Goal: Transaction & Acquisition: Purchase product/service

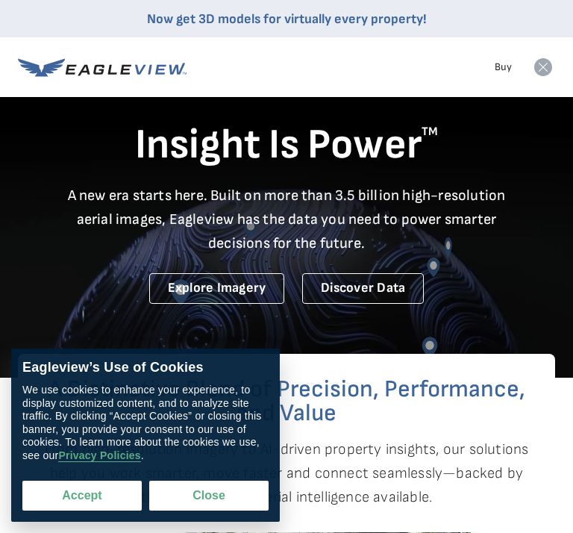
click at [86, 499] on button "Accept" at bounding box center [81, 496] width 119 height 30
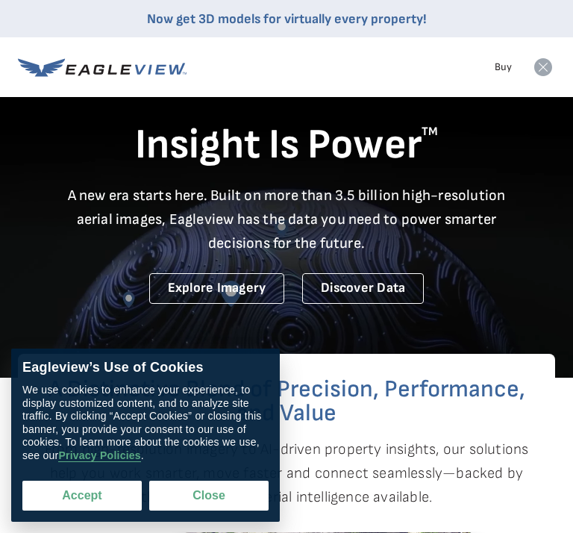
checkbox input "true"
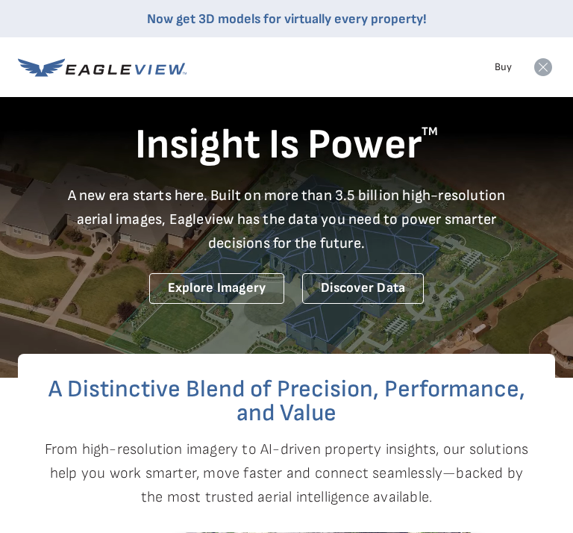
click at [502, 64] on link "Buy" at bounding box center [503, 66] width 17 height 13
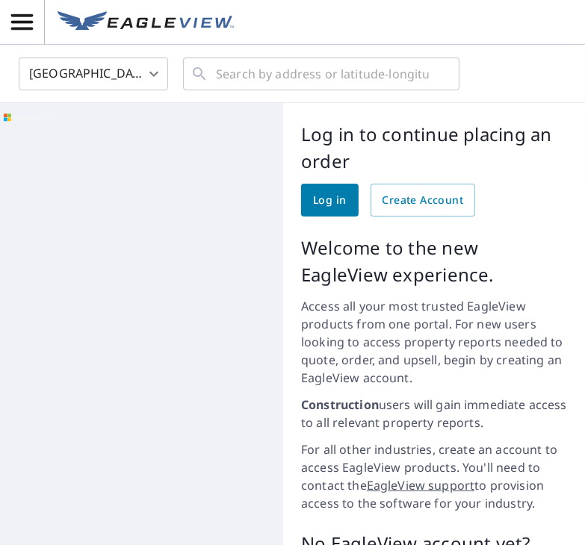
click at [327, 203] on span "Log in" at bounding box center [329, 200] width 33 height 19
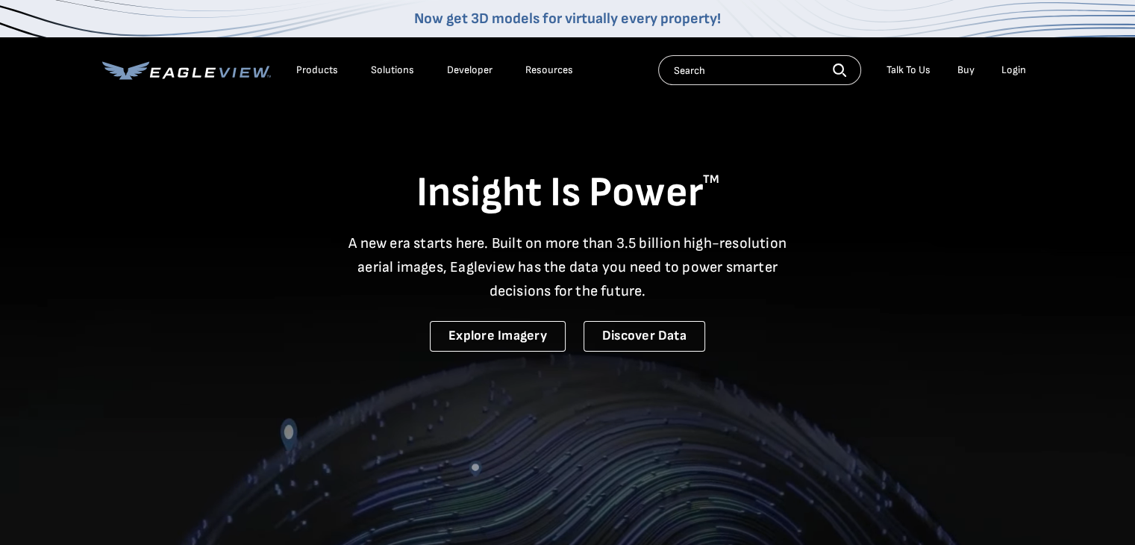
click at [1006, 71] on div "Login" at bounding box center [1014, 69] width 25 height 13
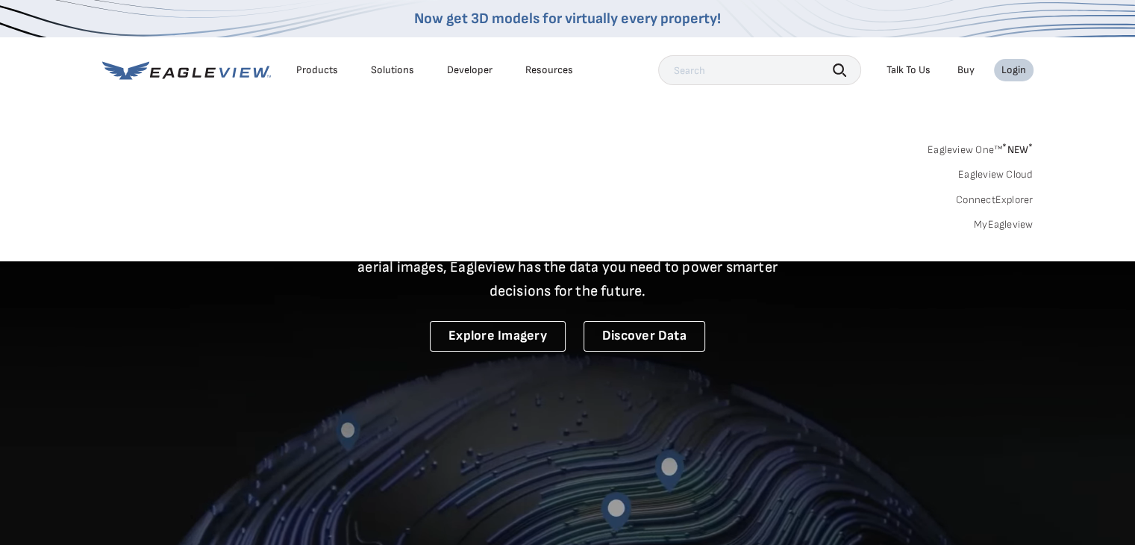
click at [1015, 69] on div "Login" at bounding box center [1014, 69] width 25 height 13
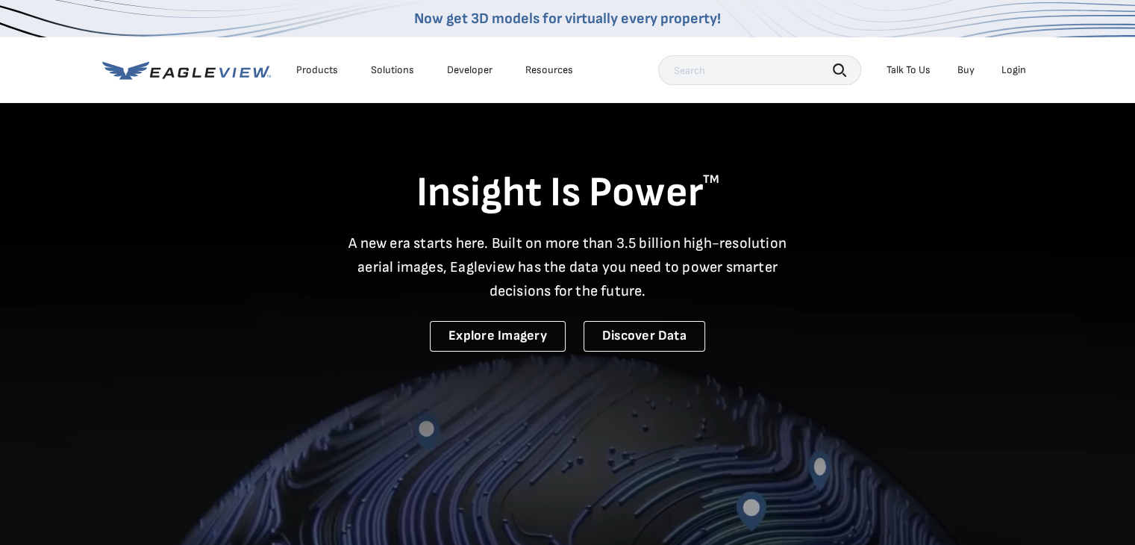
click at [1015, 72] on div "Login" at bounding box center [1014, 69] width 25 height 13
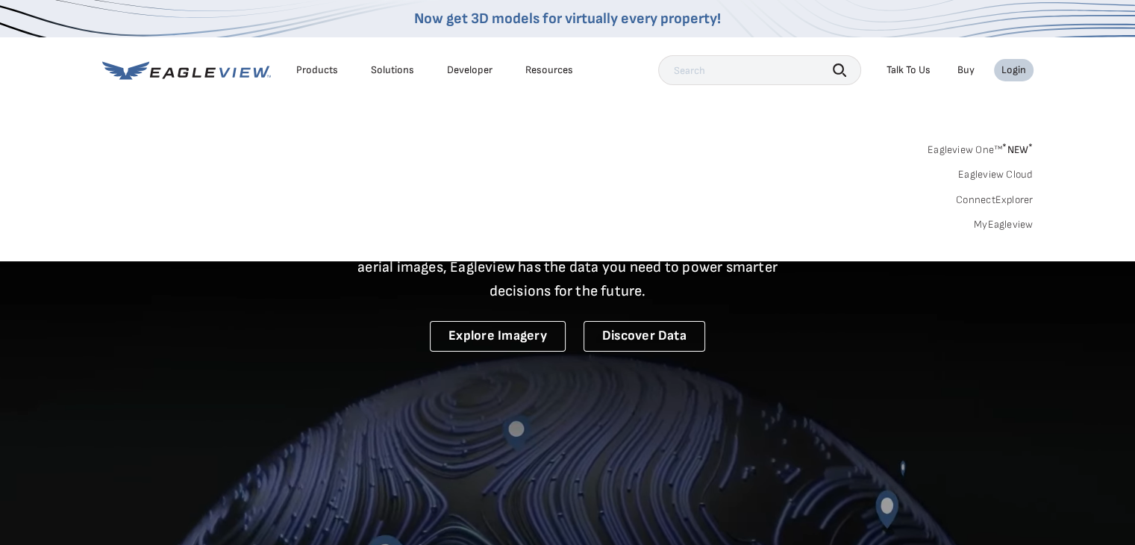
click at [1012, 78] on li "Login" at bounding box center [1014, 70] width 40 height 22
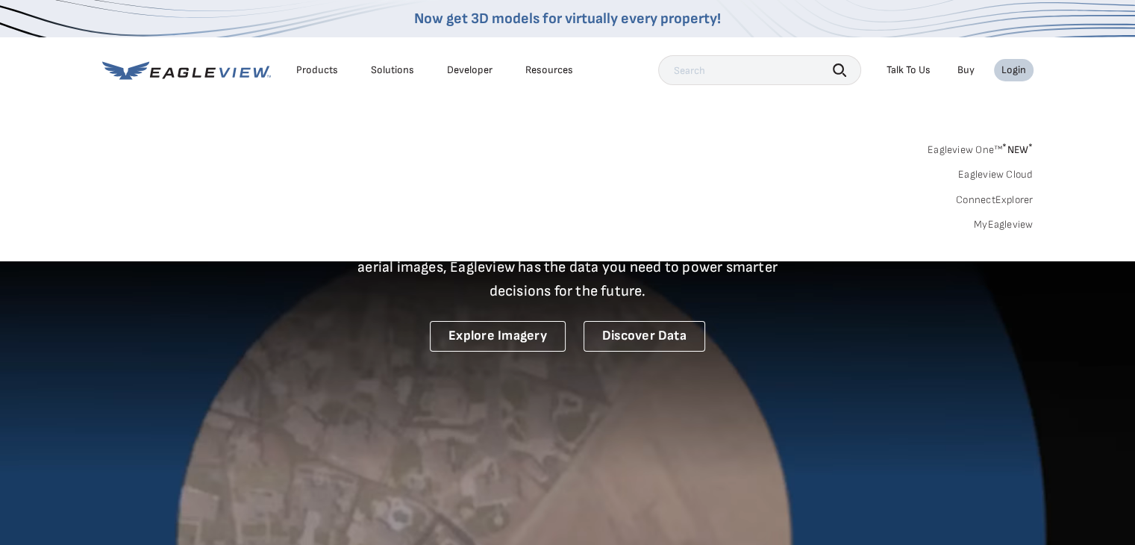
click at [1015, 74] on div "Login" at bounding box center [1014, 69] width 25 height 13
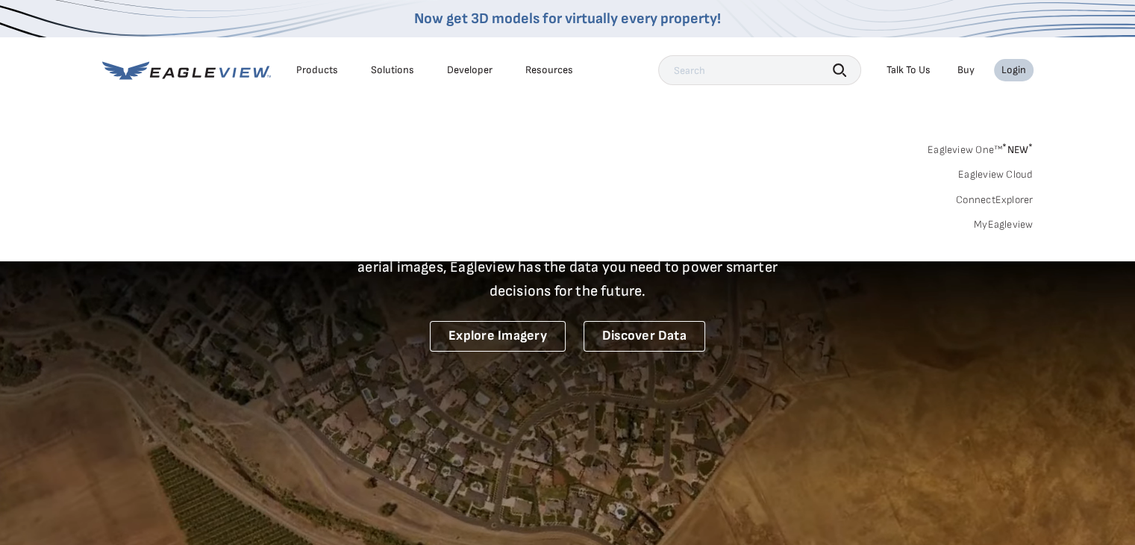
click at [1015, 74] on div "Login" at bounding box center [1014, 69] width 25 height 13
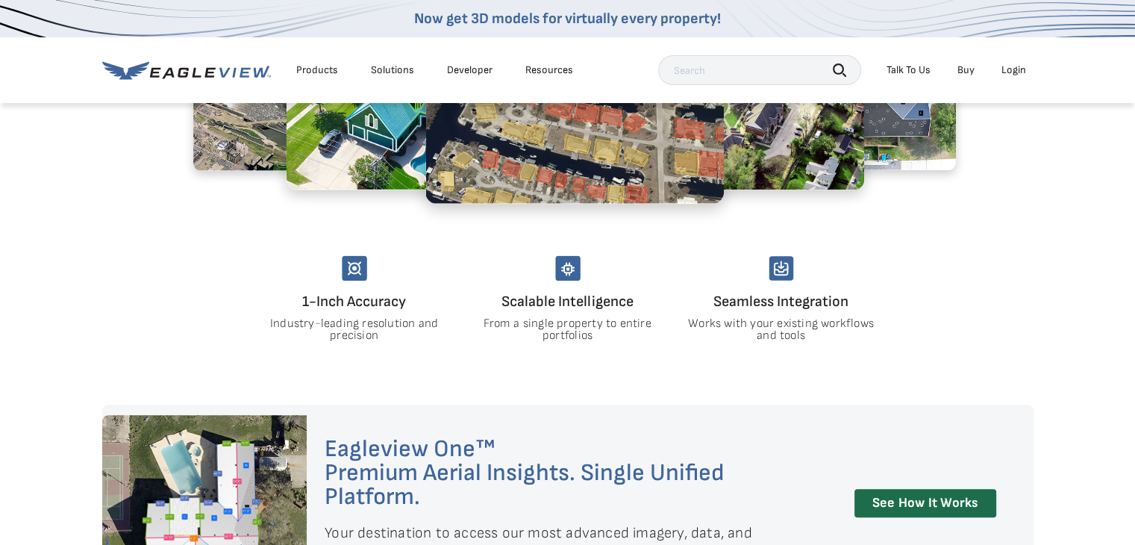
scroll to position [1120, 0]
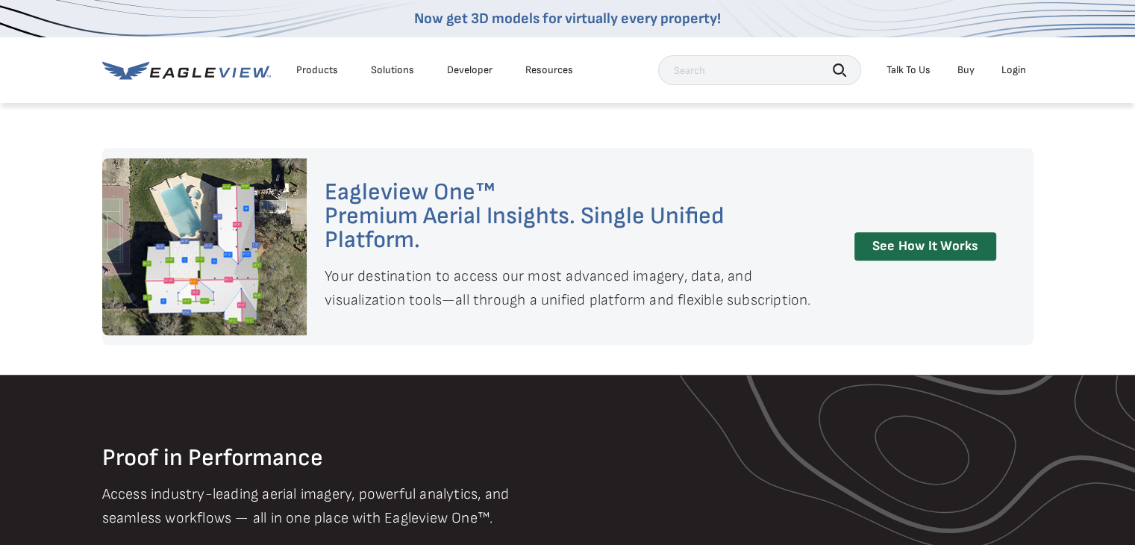
click at [1010, 67] on div "Login" at bounding box center [1014, 69] width 25 height 13
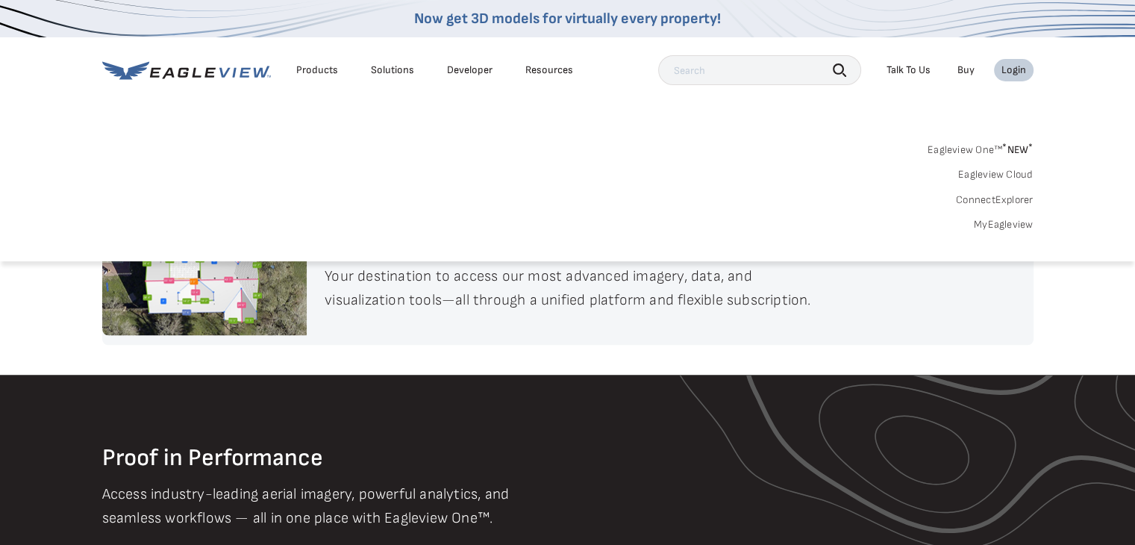
click at [1010, 67] on div "Login" at bounding box center [1014, 69] width 25 height 13
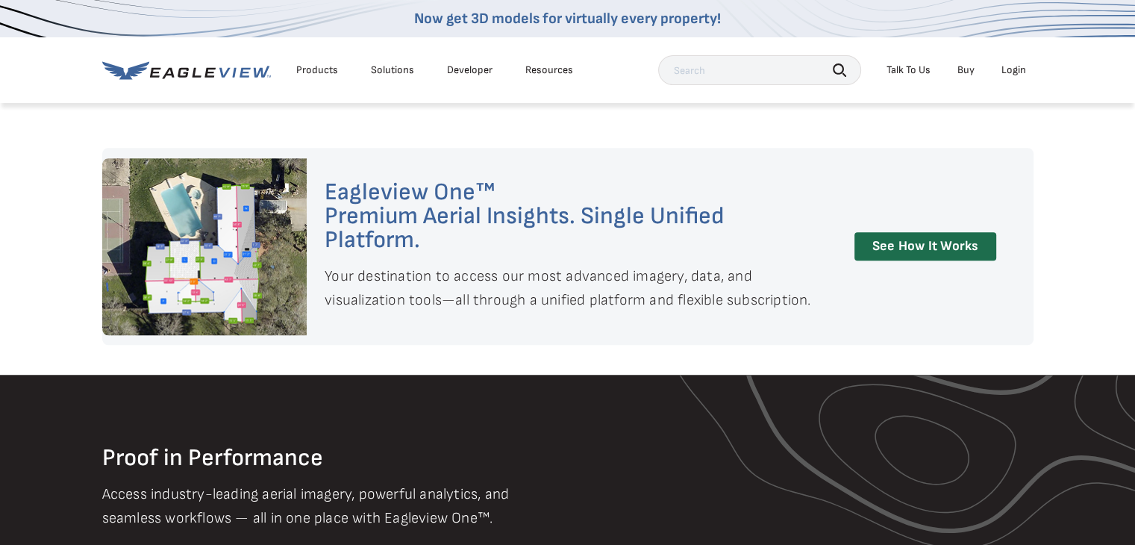
click at [1010, 67] on div "Login" at bounding box center [1014, 69] width 25 height 13
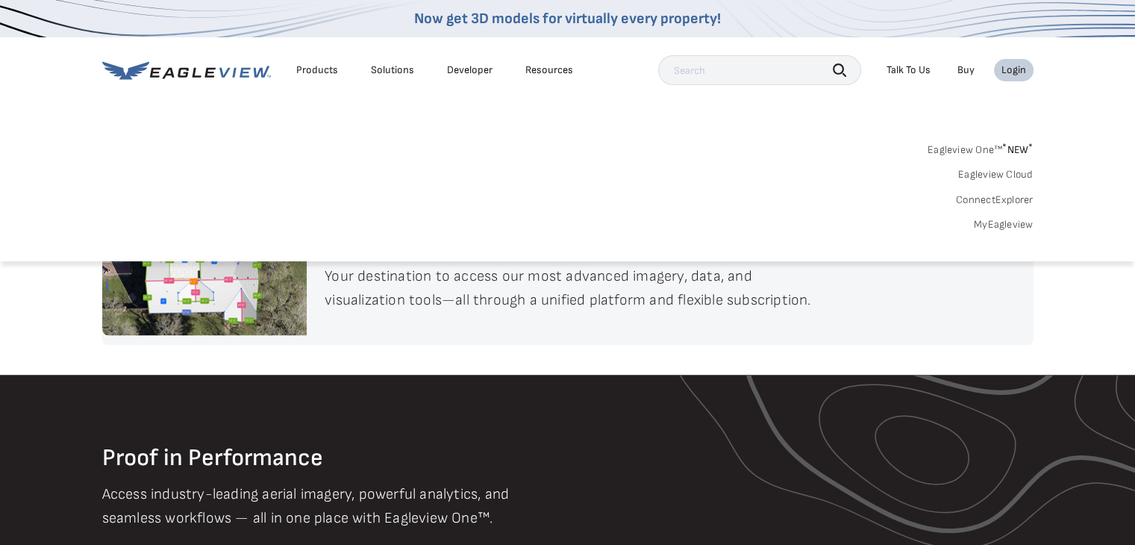
click at [1010, 67] on div "Login" at bounding box center [1014, 69] width 25 height 13
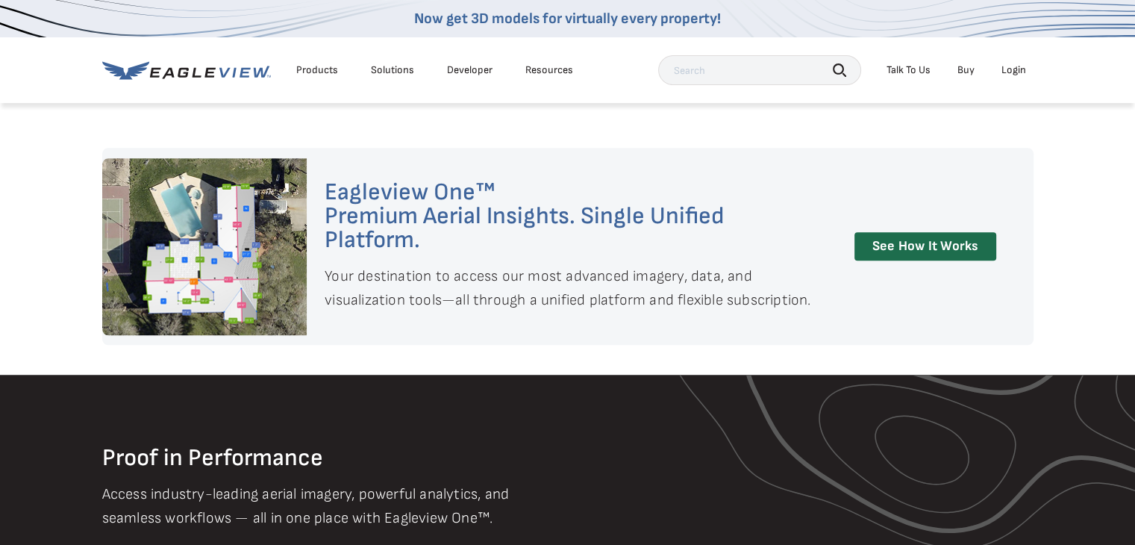
click at [1010, 67] on div "Login" at bounding box center [1014, 69] width 25 height 13
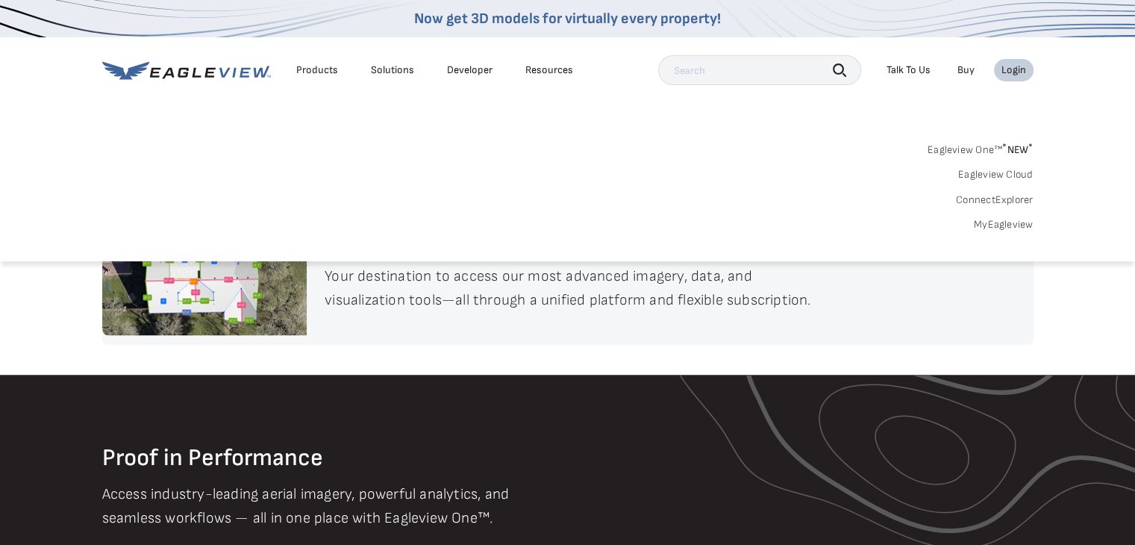
click at [1018, 221] on link "MyEagleview" at bounding box center [1004, 224] width 60 height 13
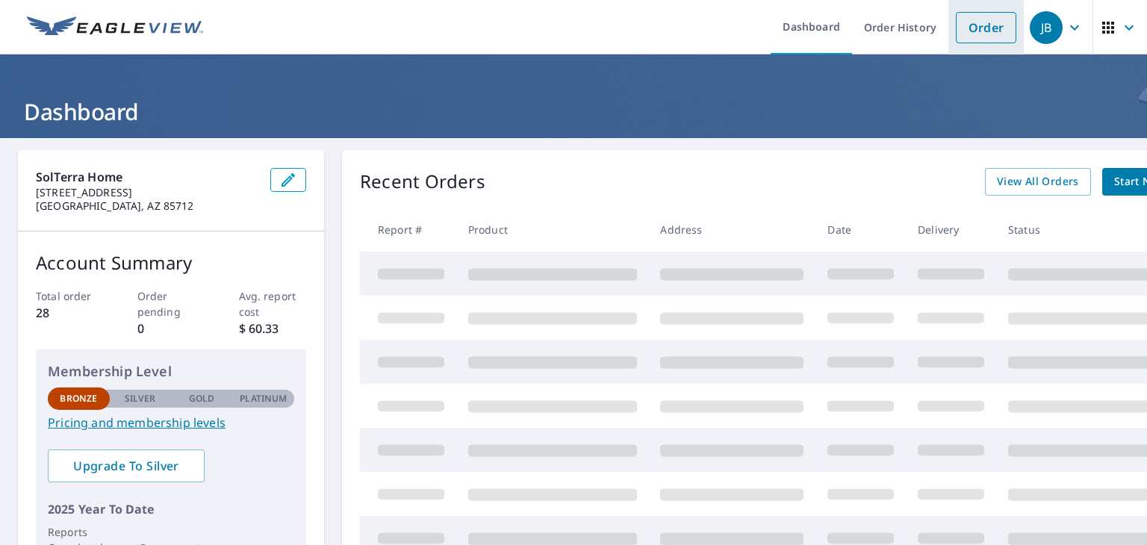
click at [956, 39] on link "Order" at bounding box center [986, 27] width 60 height 31
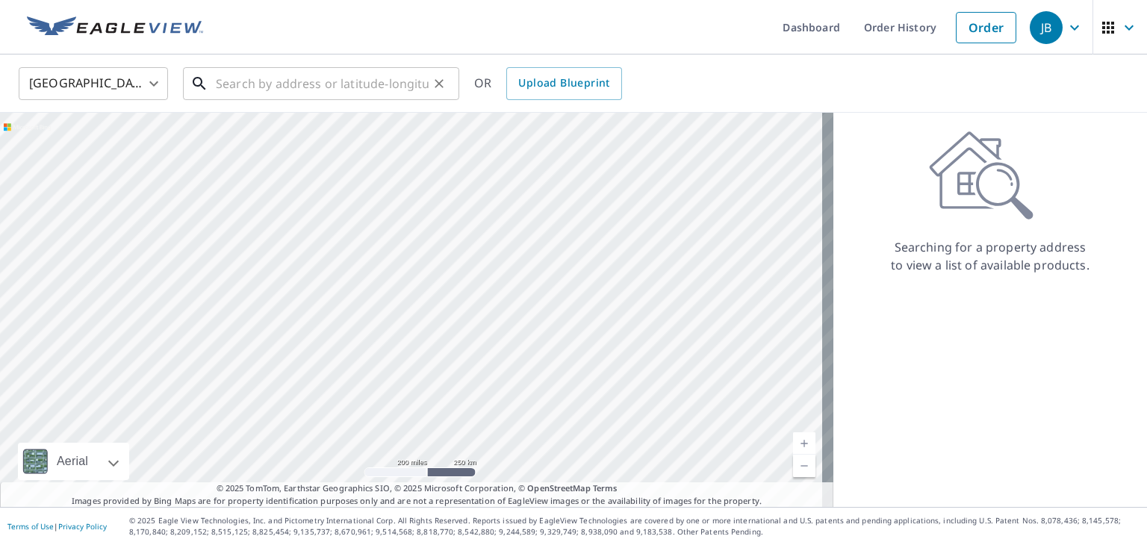
click at [308, 68] on input "text" at bounding box center [322, 84] width 213 height 42
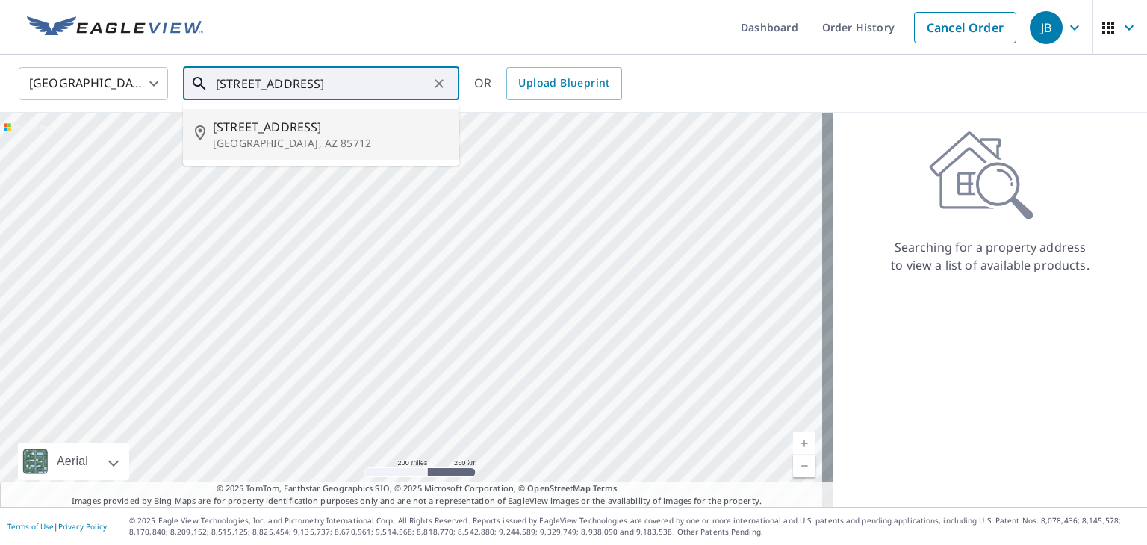
click at [343, 131] on span "[STREET_ADDRESS]" at bounding box center [330, 127] width 234 height 18
type input "[STREET_ADDRESS]"
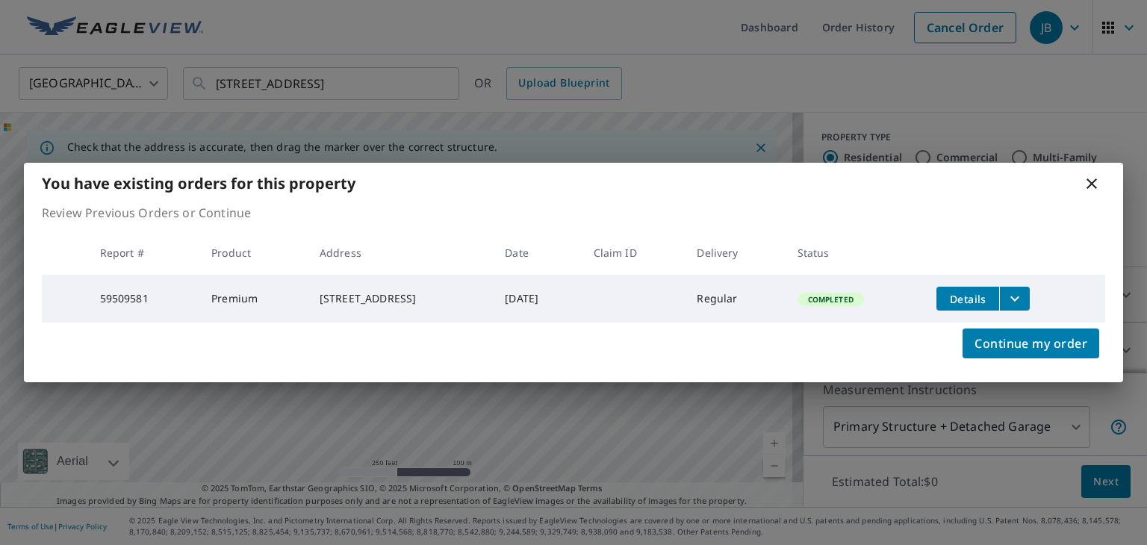
click at [1097, 177] on icon at bounding box center [1091, 184] width 18 height 18
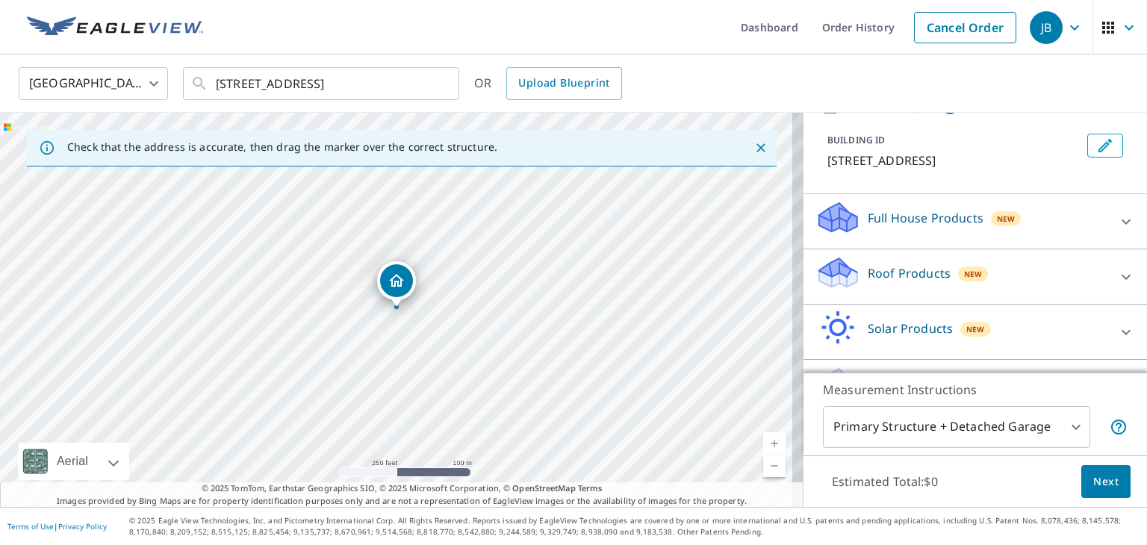
scroll to position [75, 0]
click at [997, 270] on div "Roof Products New" at bounding box center [961, 275] width 293 height 43
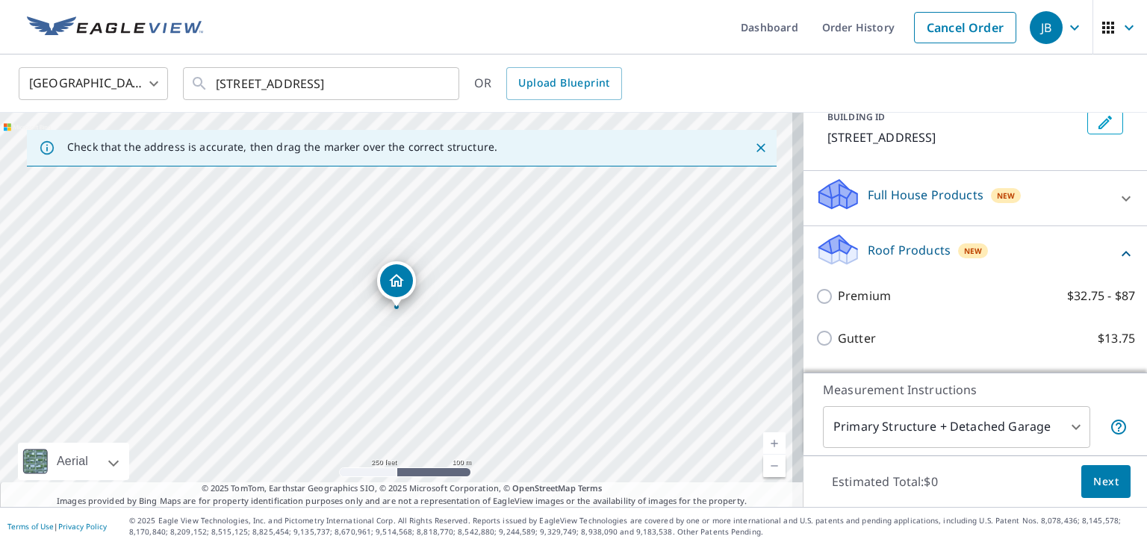
scroll to position [149, 0]
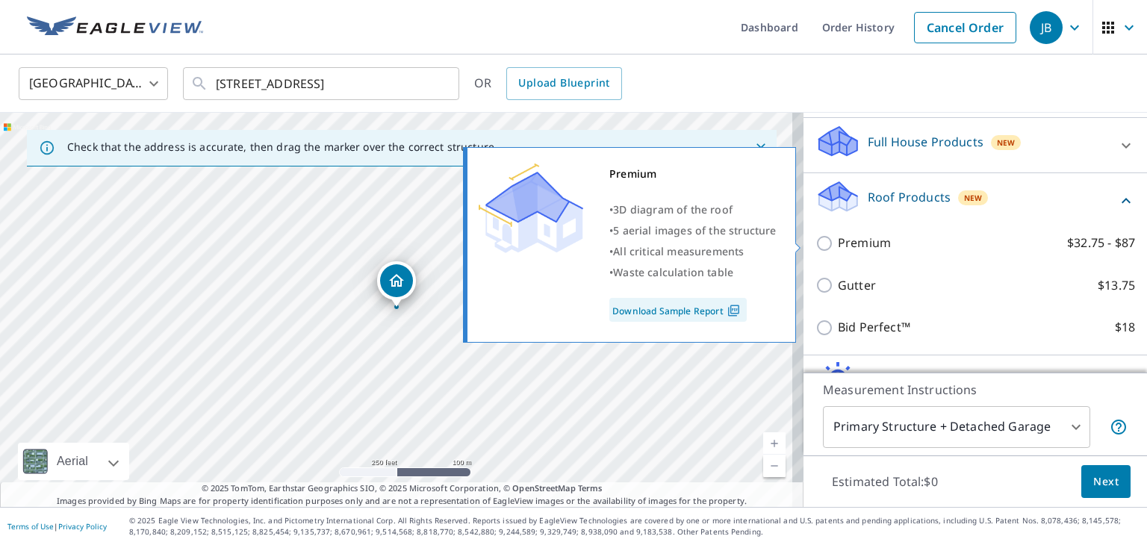
click at [850, 243] on p "Premium" at bounding box center [864, 243] width 53 height 19
click at [838, 243] on input "Premium $32.75 - $87" at bounding box center [826, 243] width 22 height 18
checkbox input "true"
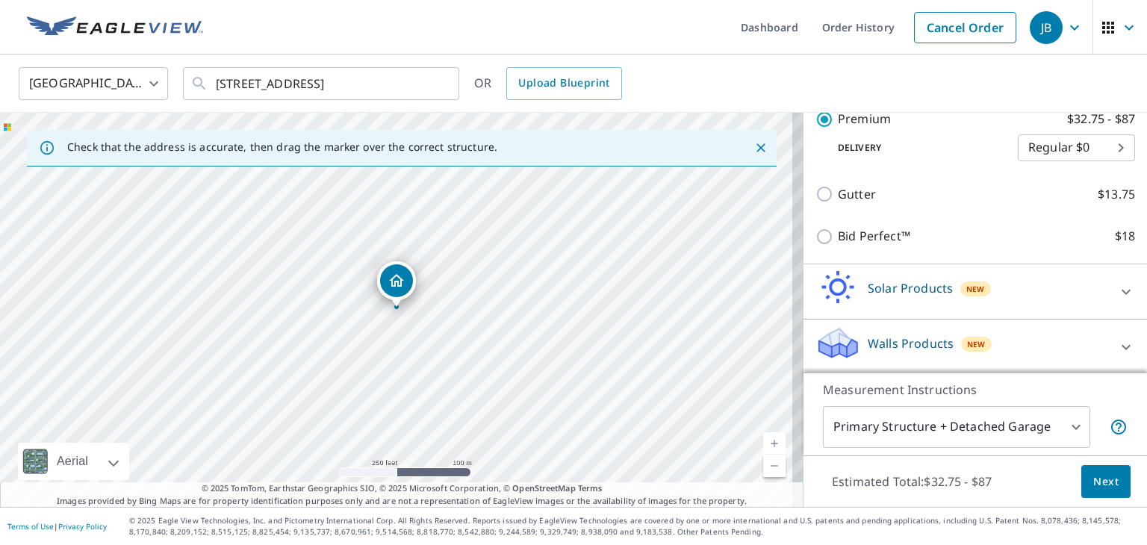
scroll to position [290, 0]
click at [1019, 416] on body "JB JB Dashboard Order History Cancel Order JB [GEOGRAPHIC_DATA] [GEOGRAPHIC_DAT…" at bounding box center [573, 272] width 1147 height 545
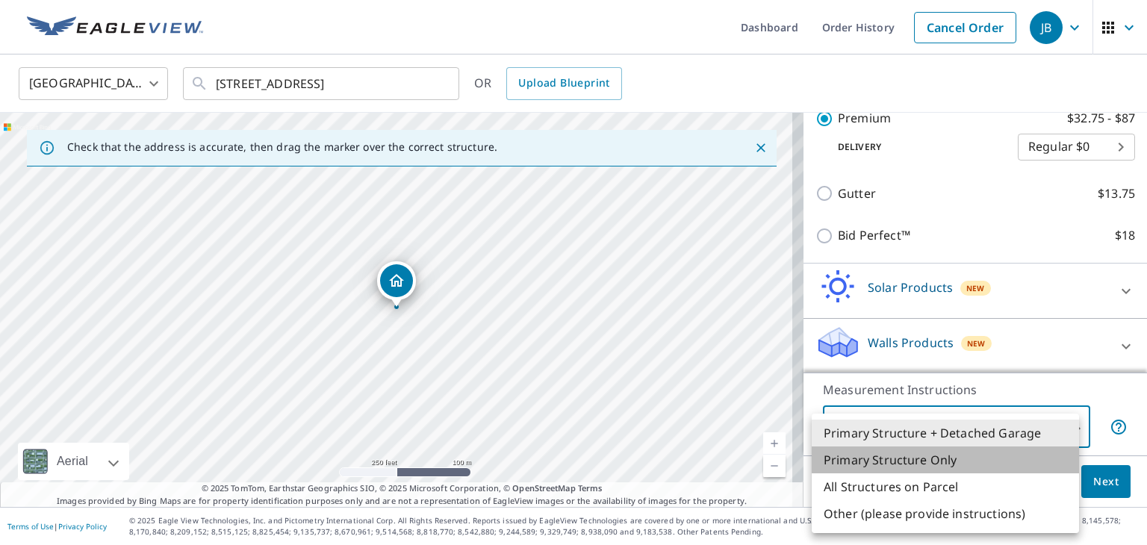
click at [982, 460] on li "Primary Structure Only" at bounding box center [944, 459] width 267 height 27
type input "2"
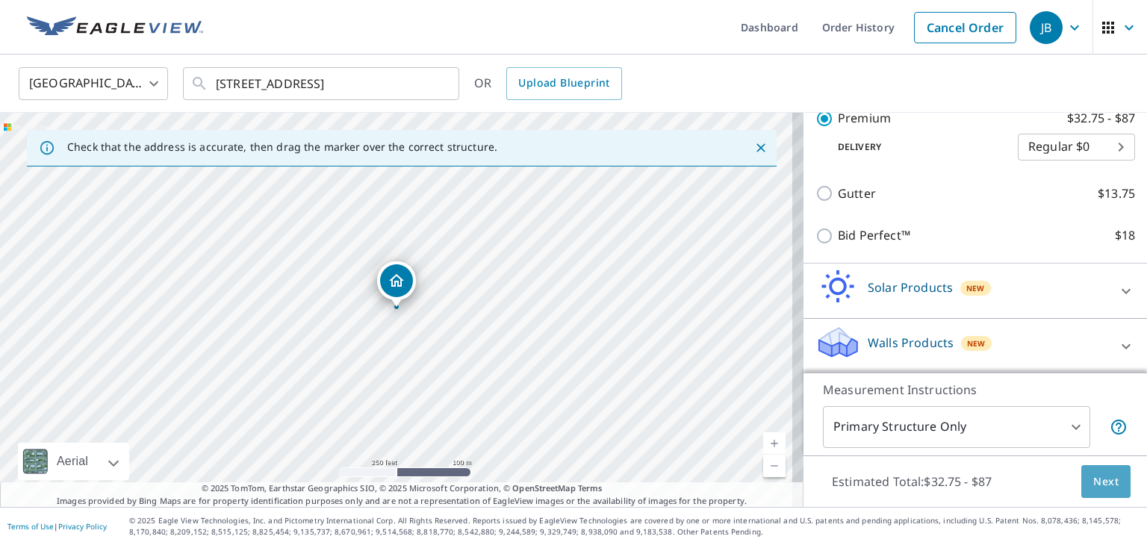
click at [1081, 481] on button "Next" at bounding box center [1105, 482] width 49 height 34
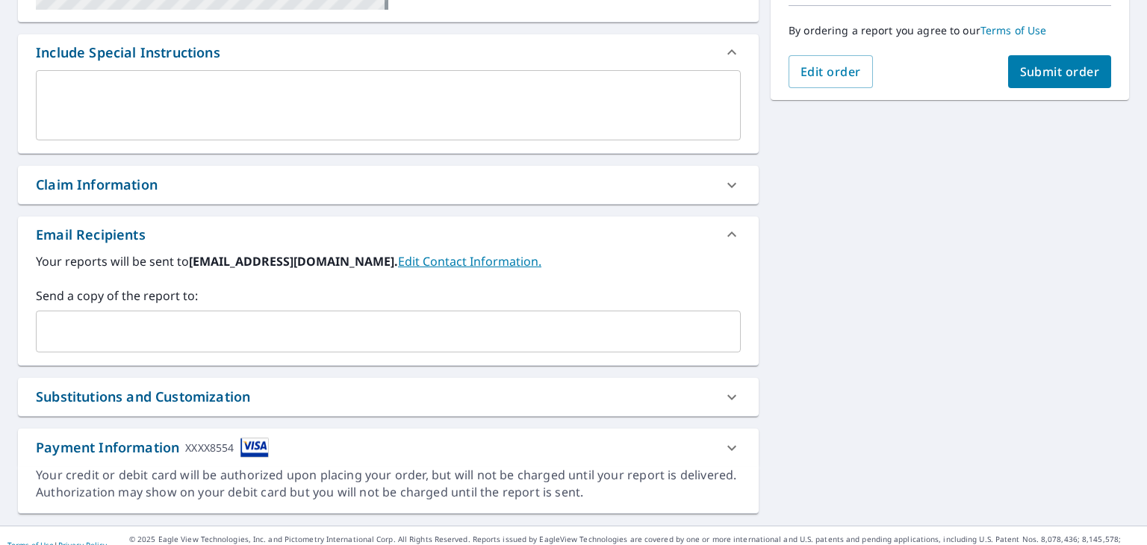
scroll to position [394, 0]
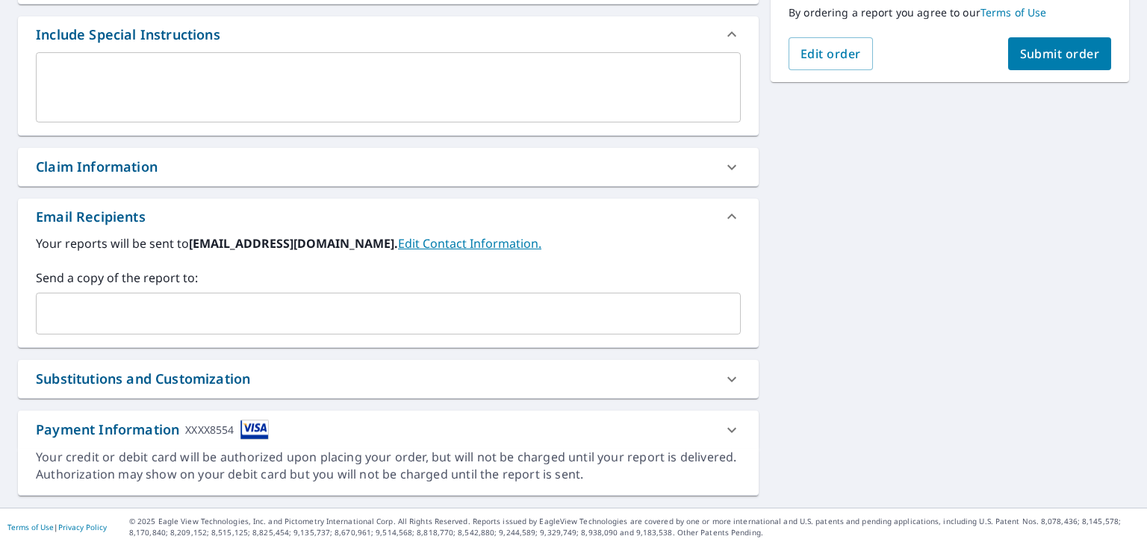
click at [205, 305] on input "text" at bounding box center [377, 313] width 669 height 28
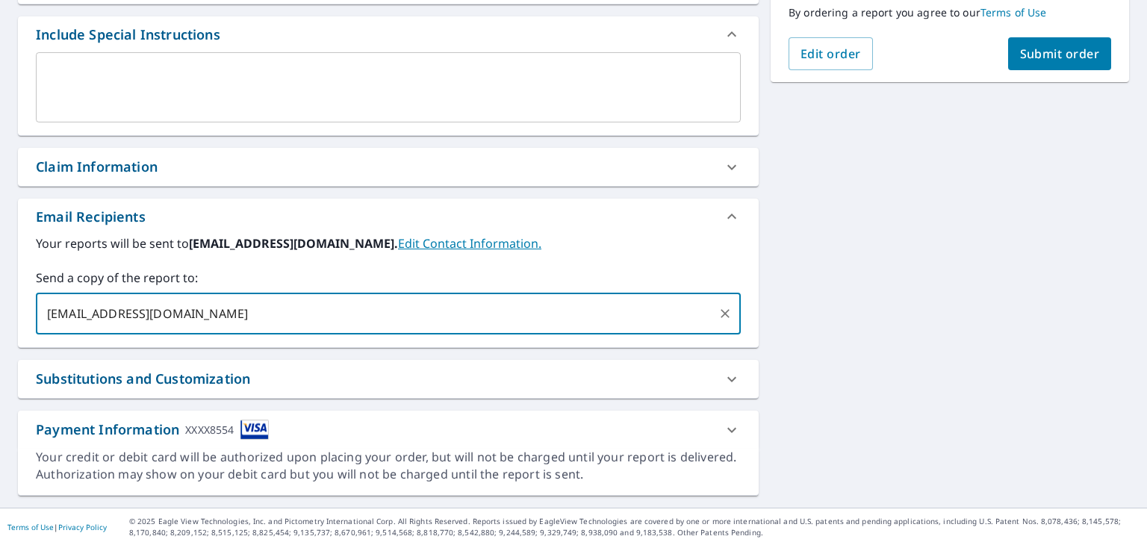
type input "[EMAIL_ADDRESS][DOMAIN_NAME]"
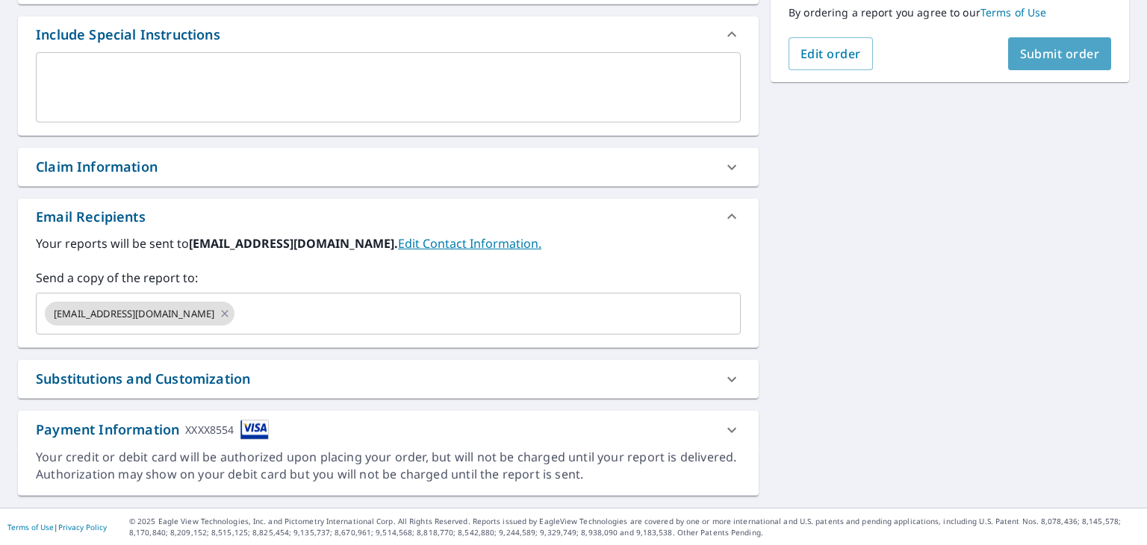
click at [1037, 56] on span "Submit order" at bounding box center [1060, 54] width 80 height 16
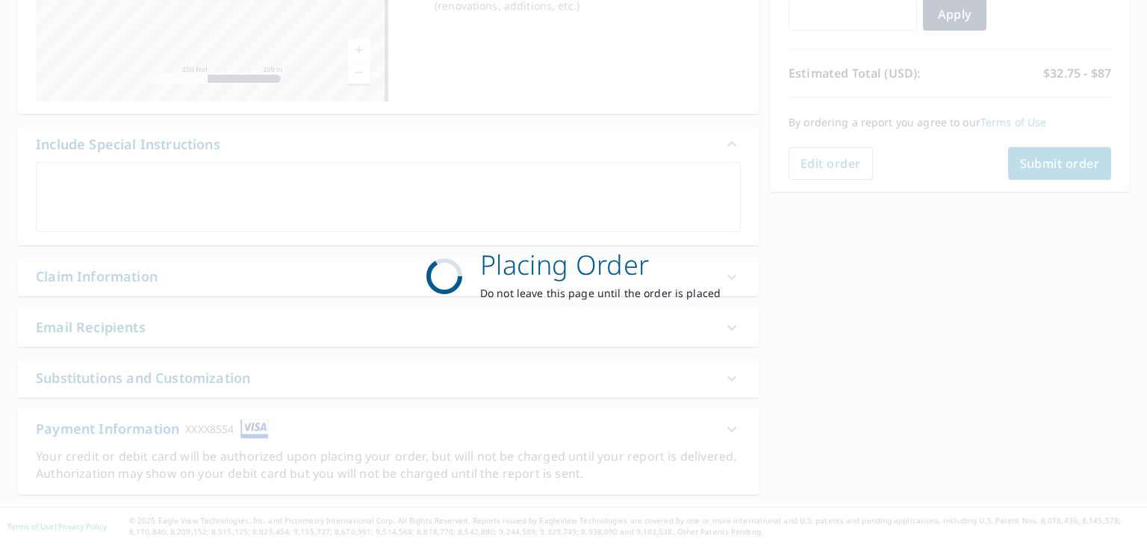
scroll to position [284, 0]
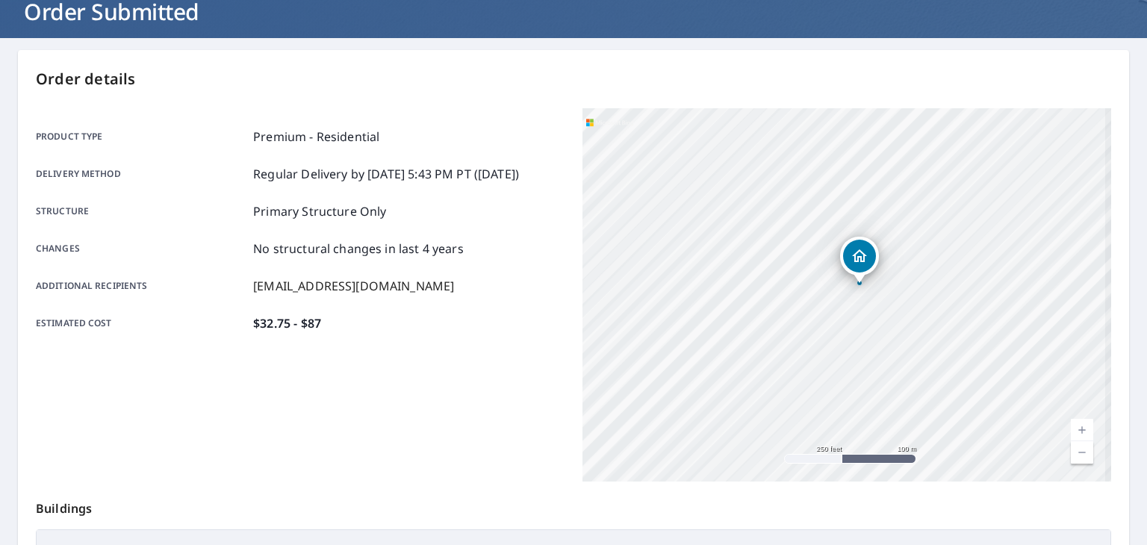
scroll to position [60, 0]
